Goal: Connect with others: Connect with others

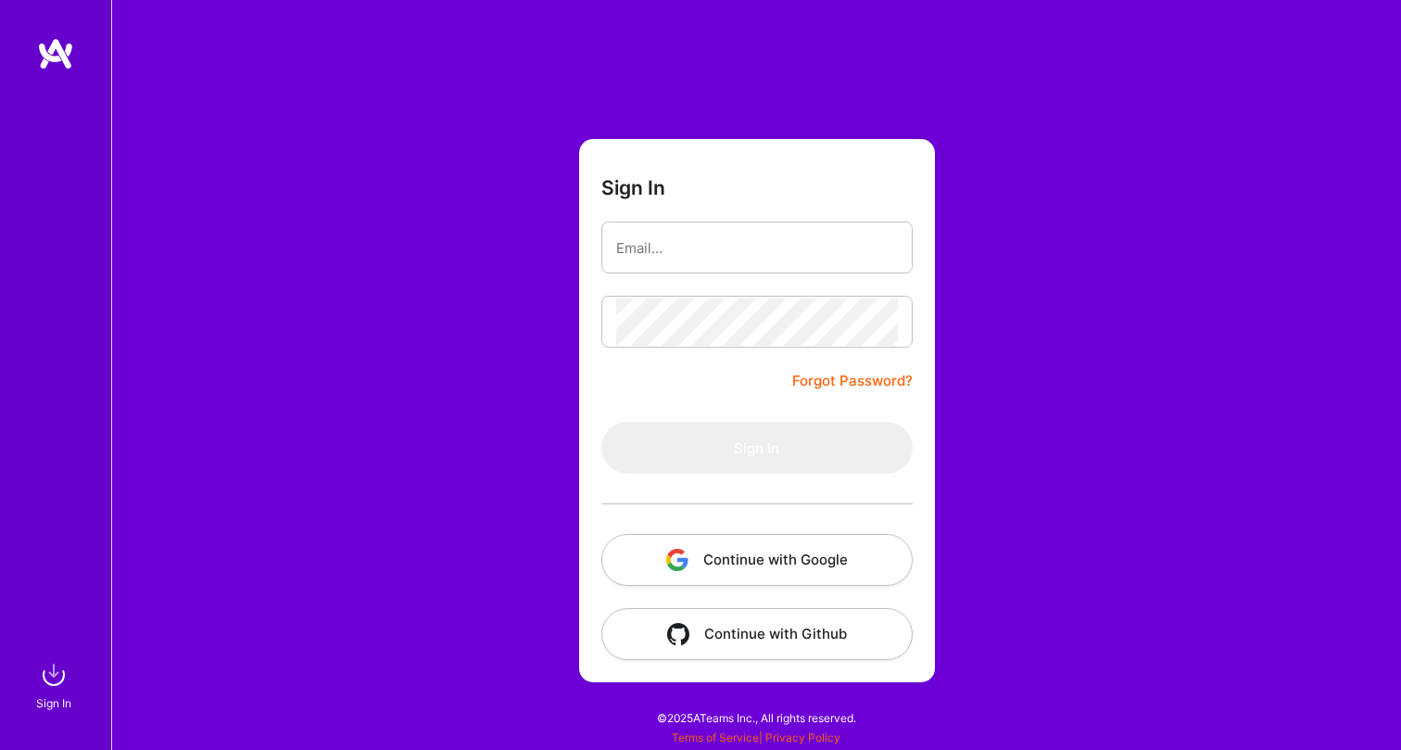
click at [819, 539] on button "Continue with Google" at bounding box center [756, 560] width 311 height 52
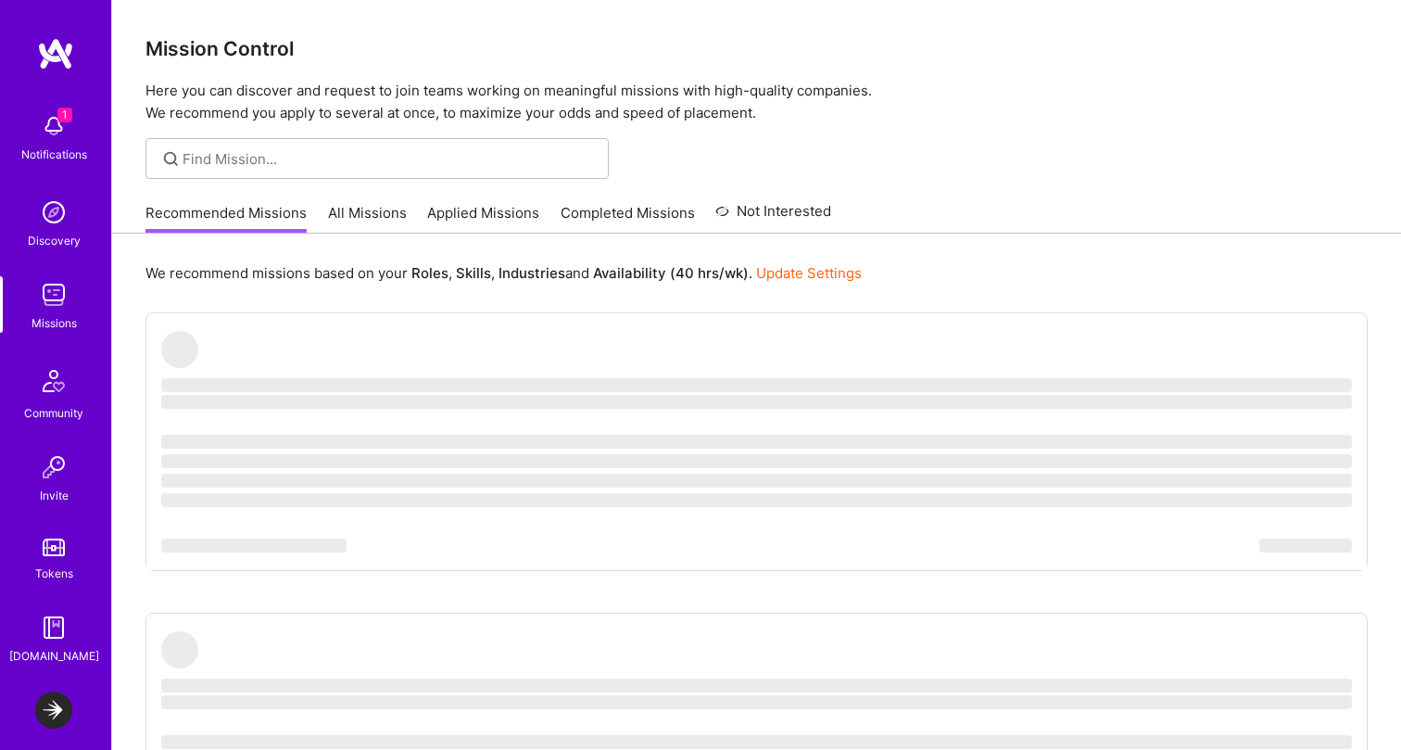
click at [71, 136] on img at bounding box center [53, 125] width 37 height 37
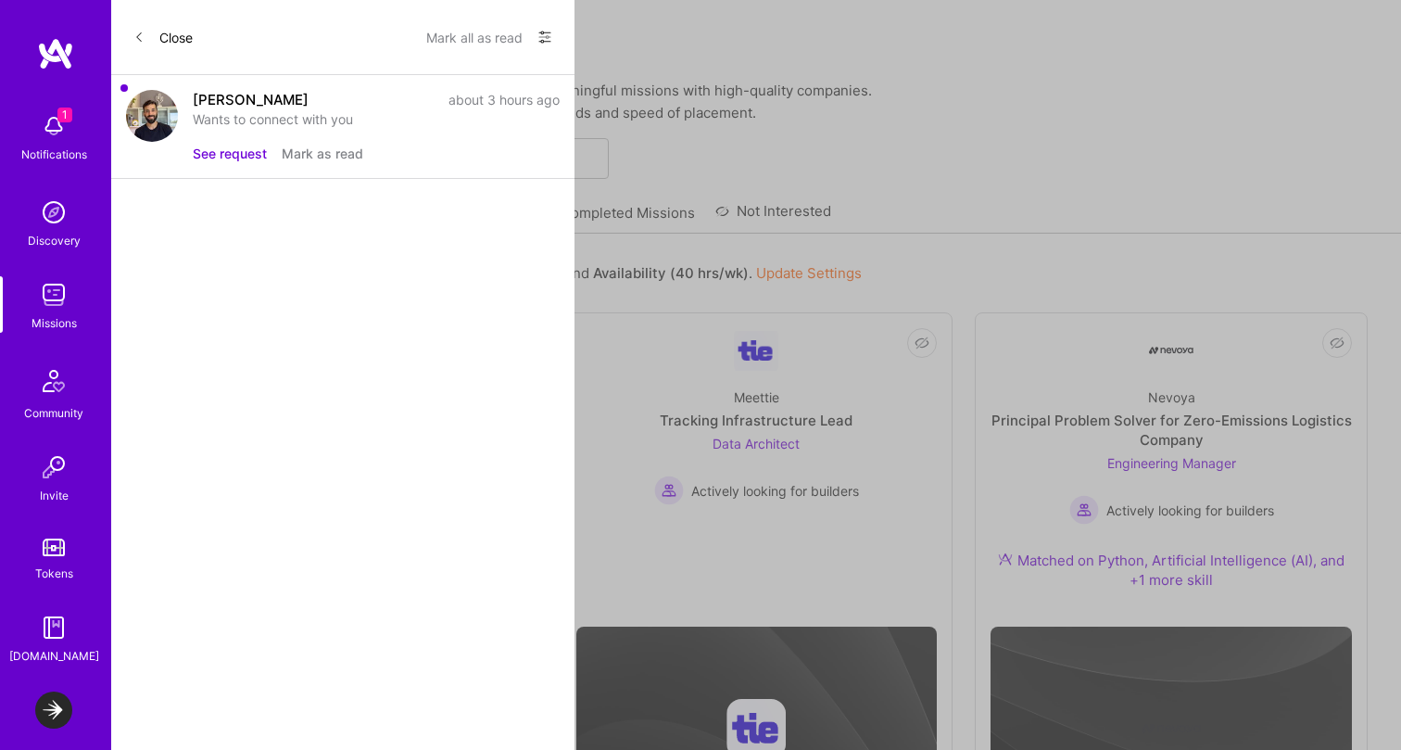
click at [234, 153] on button "See request" at bounding box center [230, 153] width 74 height 19
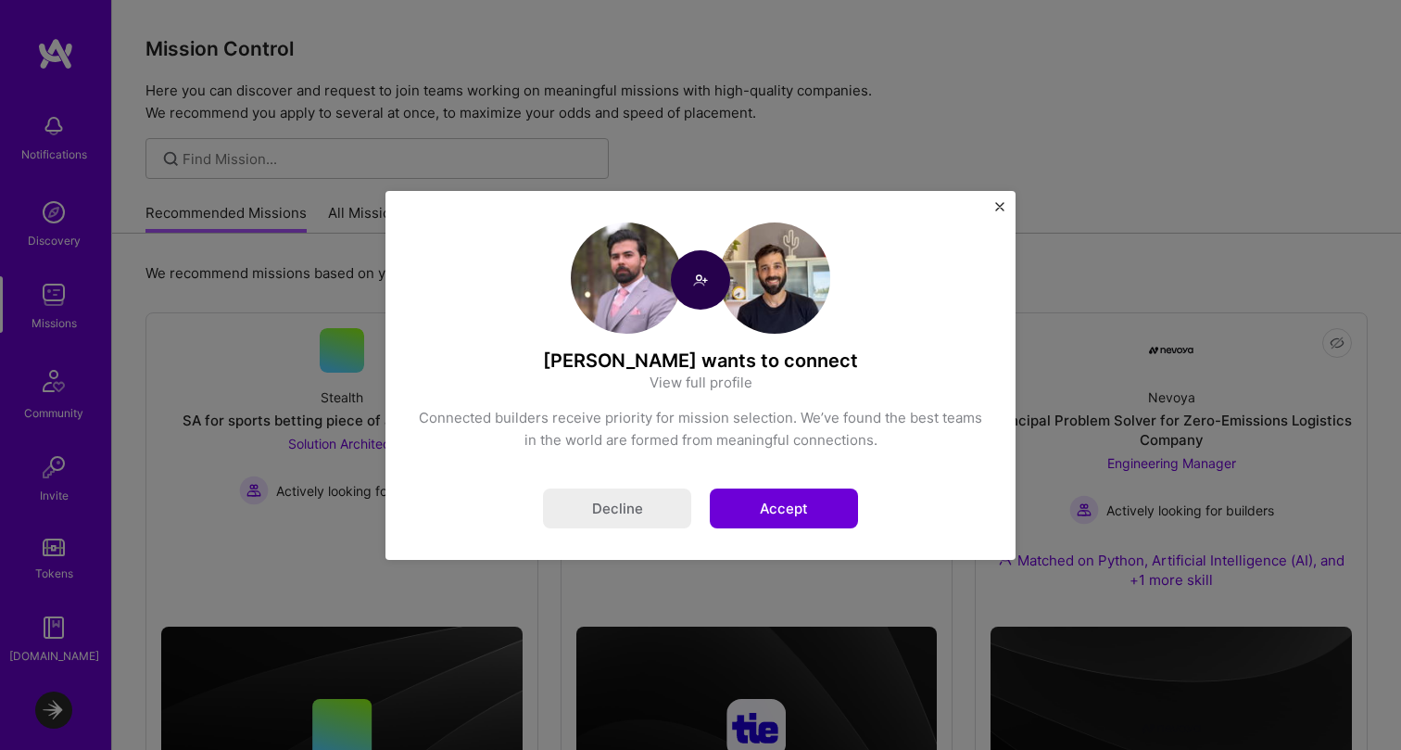
click at [803, 496] on button "Accept" at bounding box center [784, 508] width 148 height 40
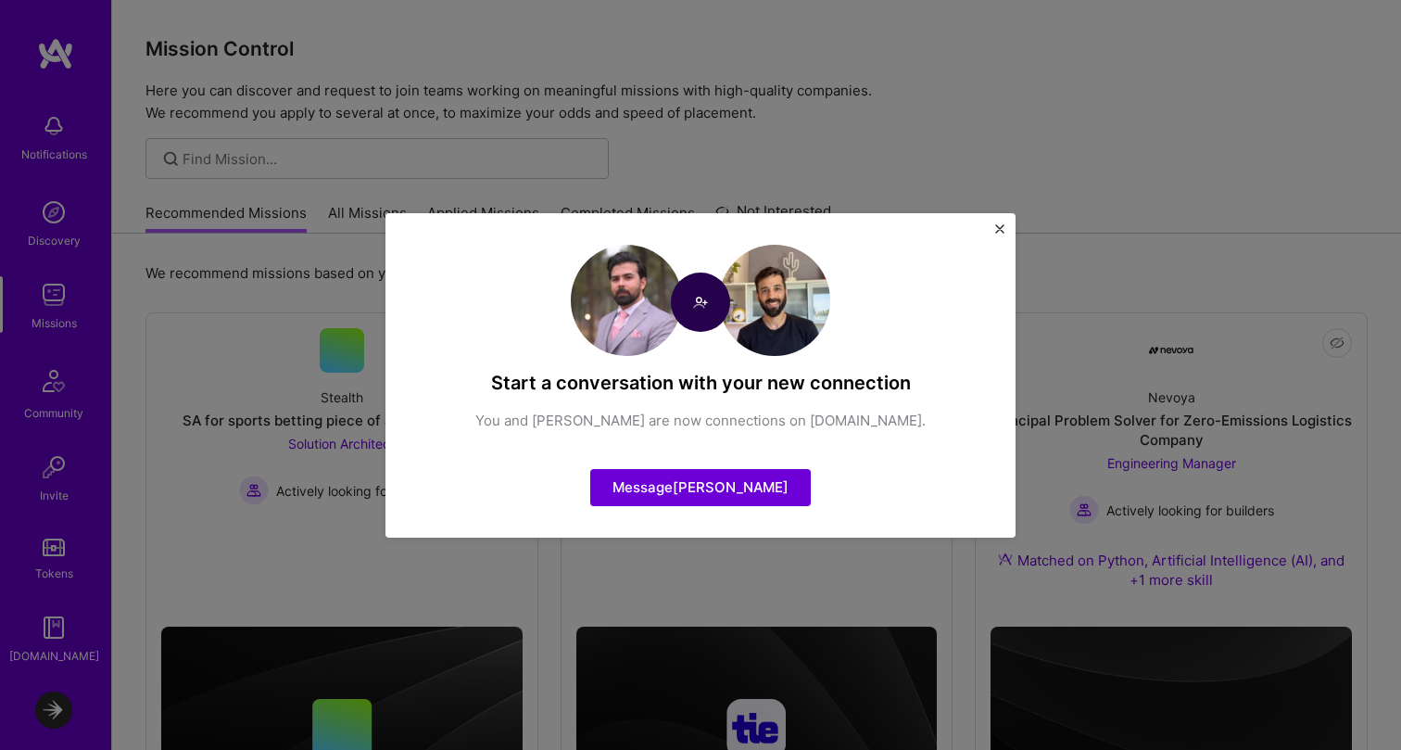
click at [1000, 228] on img "Close" at bounding box center [999, 228] width 9 height 9
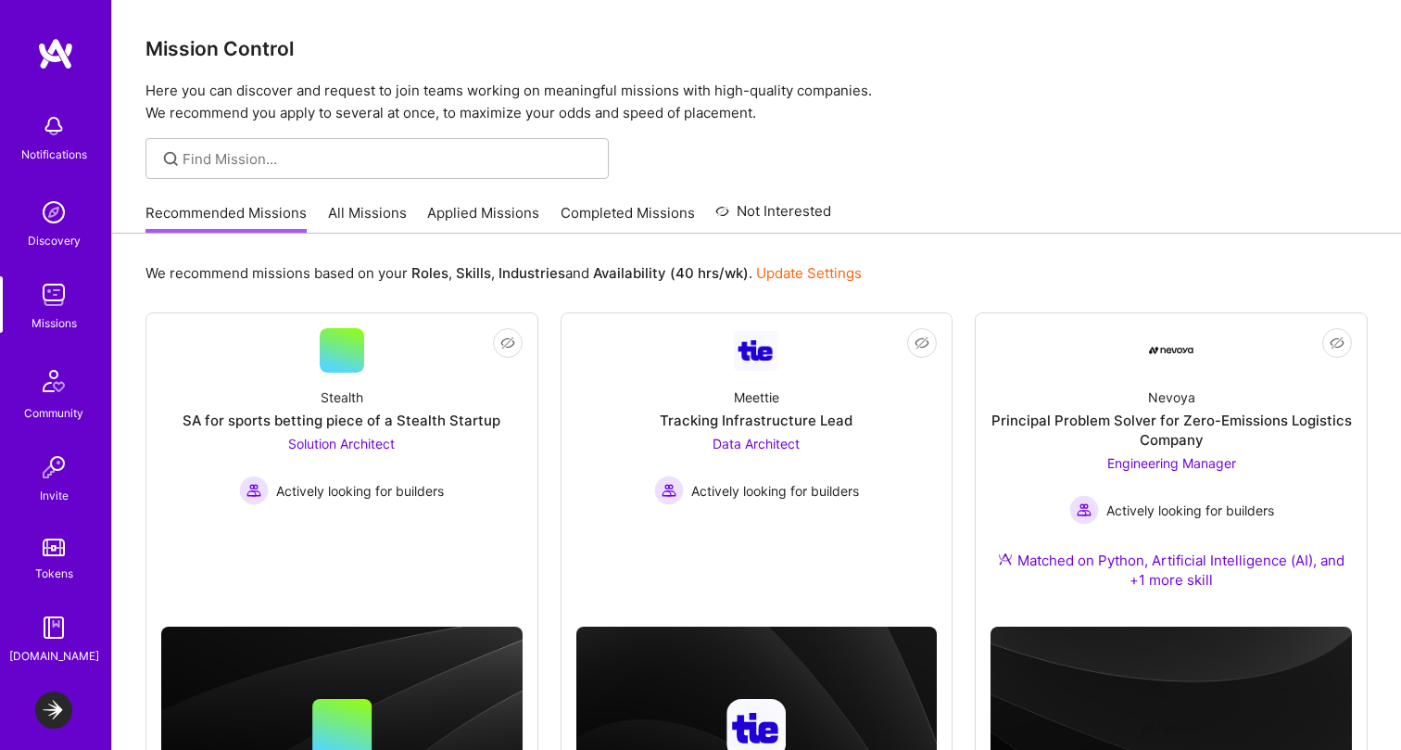
scroll to position [79, 0]
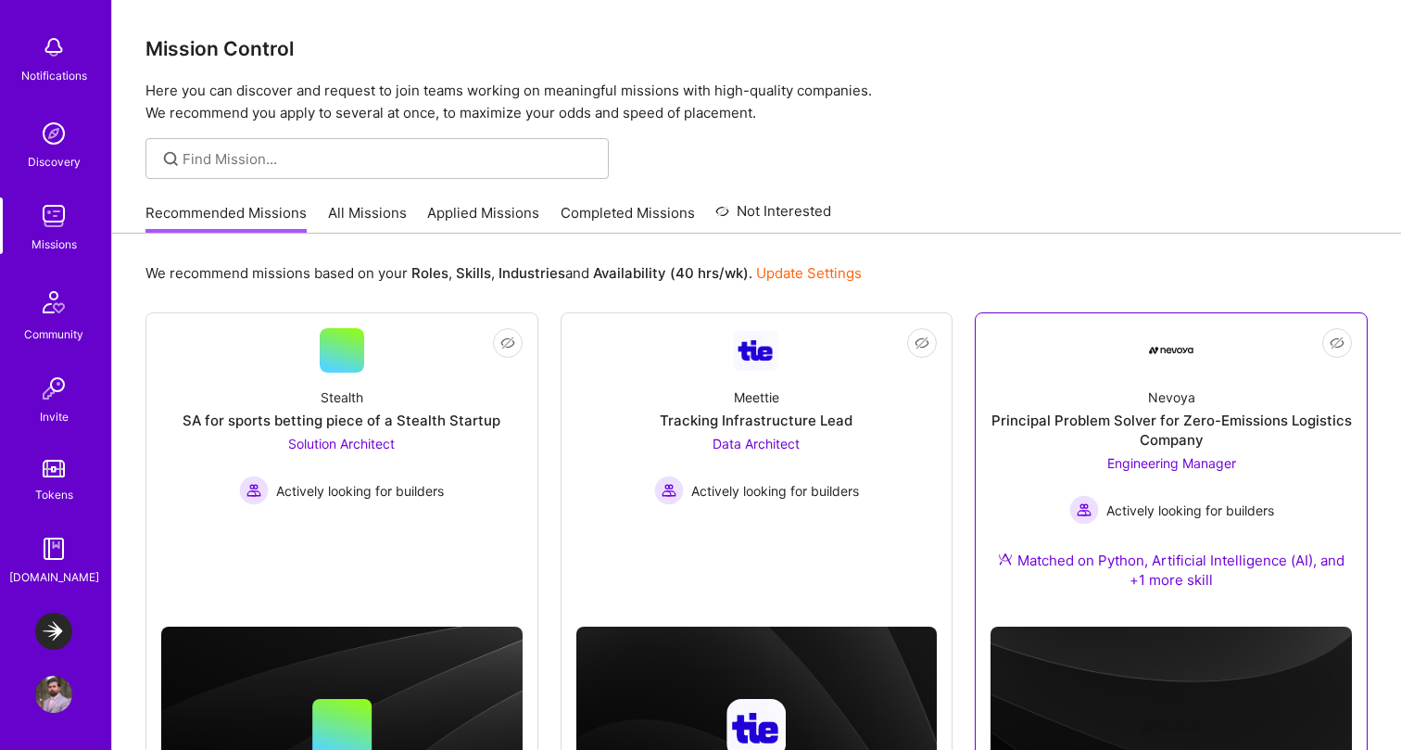
click at [1189, 453] on div "Engineering Manager Actively looking for builders" at bounding box center [1171, 488] width 205 height 71
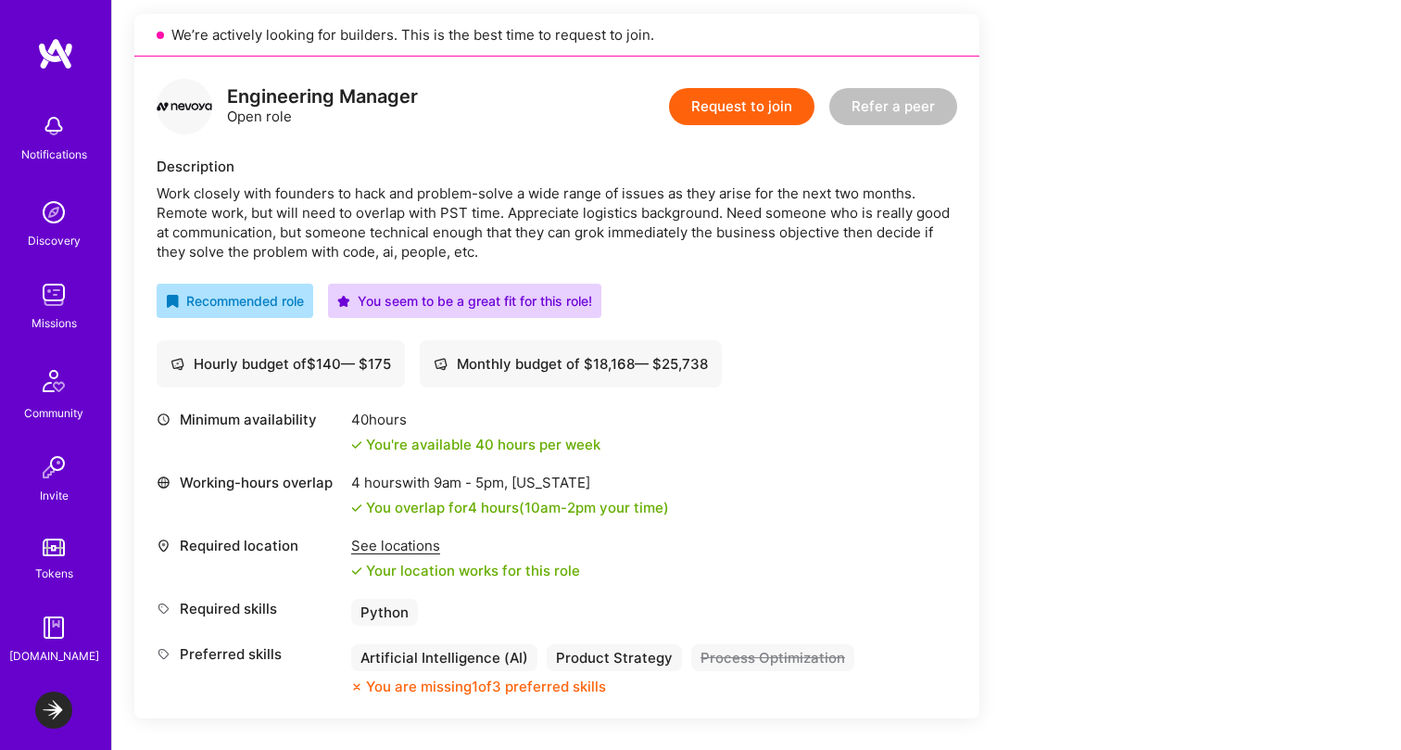
scroll to position [505, 0]
